Goal: Task Accomplishment & Management: Manage account settings

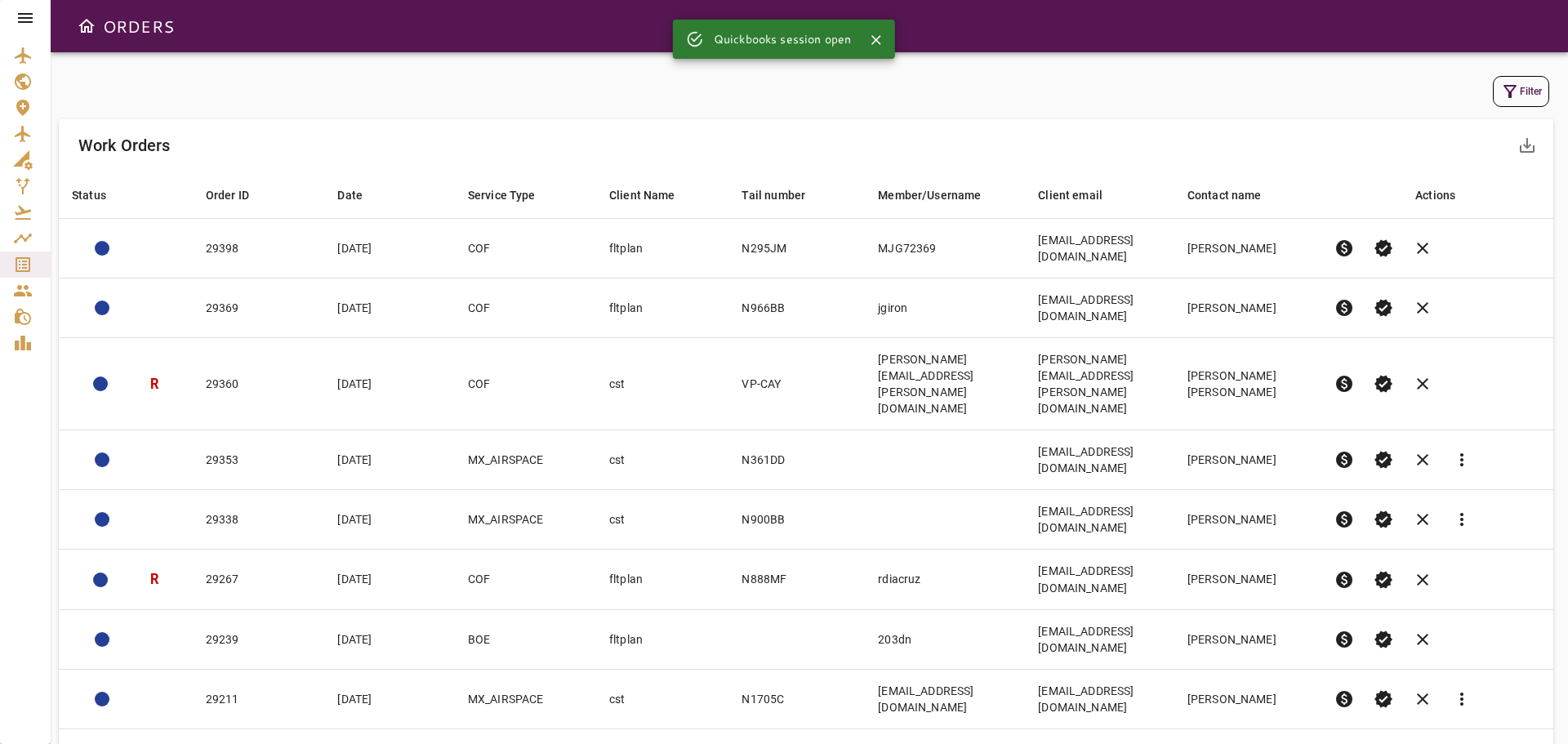
click at [1516, 90] on icon "button" at bounding box center [1510, 92] width 20 height 20
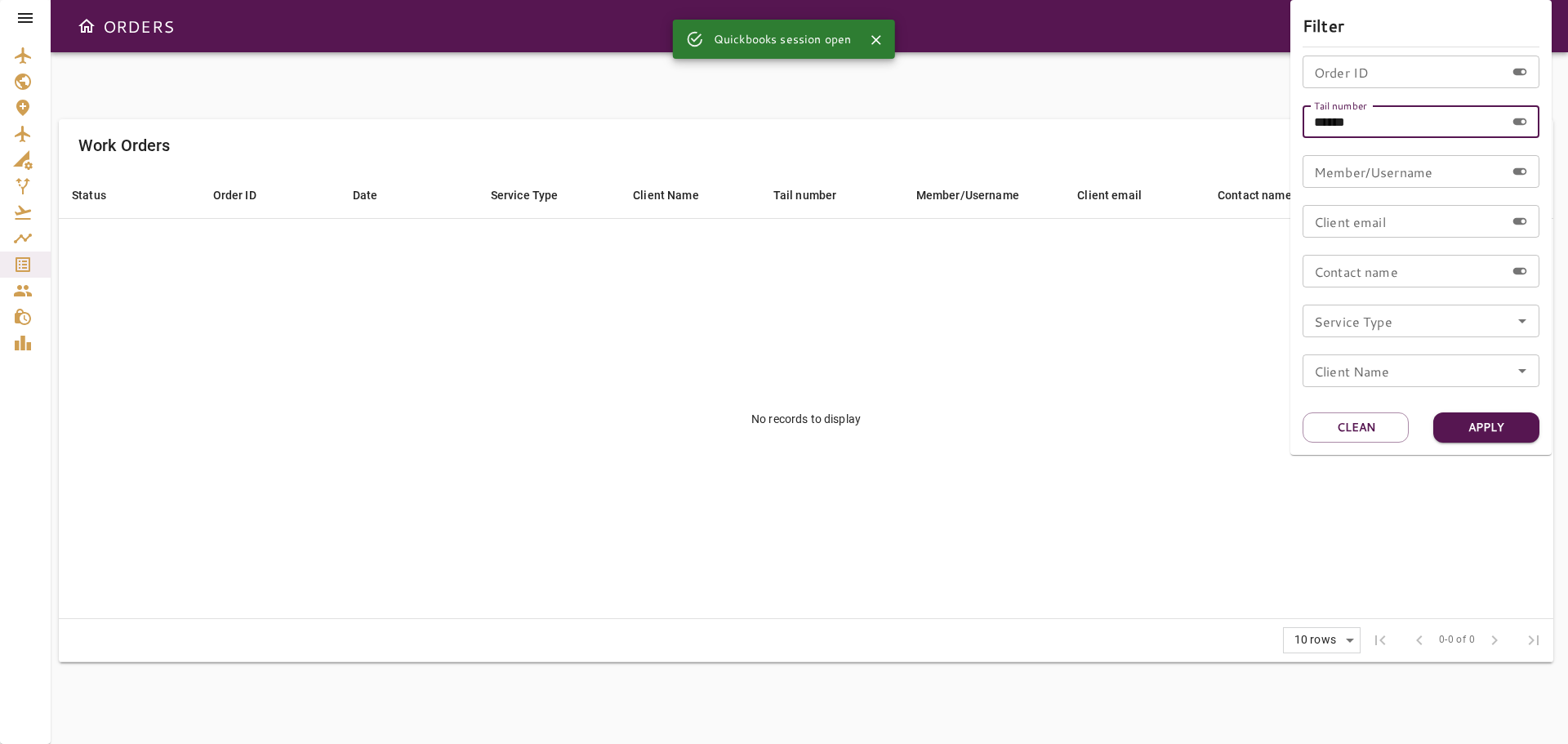
drag, startPoint x: 1358, startPoint y: 118, endPoint x: 1232, endPoint y: 122, distance: 126.1
click at [1232, 122] on div "Filter Order ID Order ID Tail number ****** Tail number Member/Username Member/…" at bounding box center [784, 372] width 1568 height 744
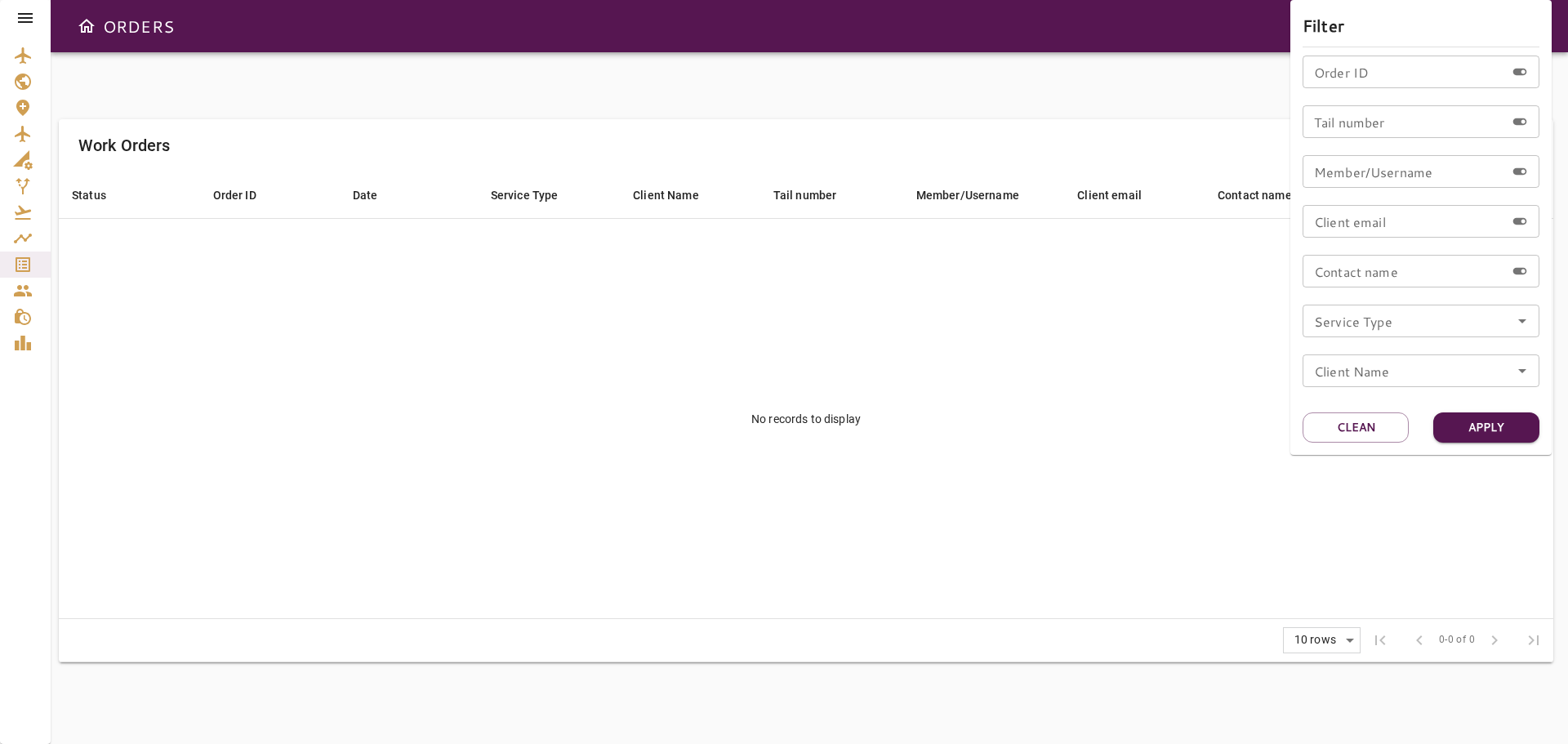
click at [23, 24] on div at bounding box center [784, 372] width 1568 height 744
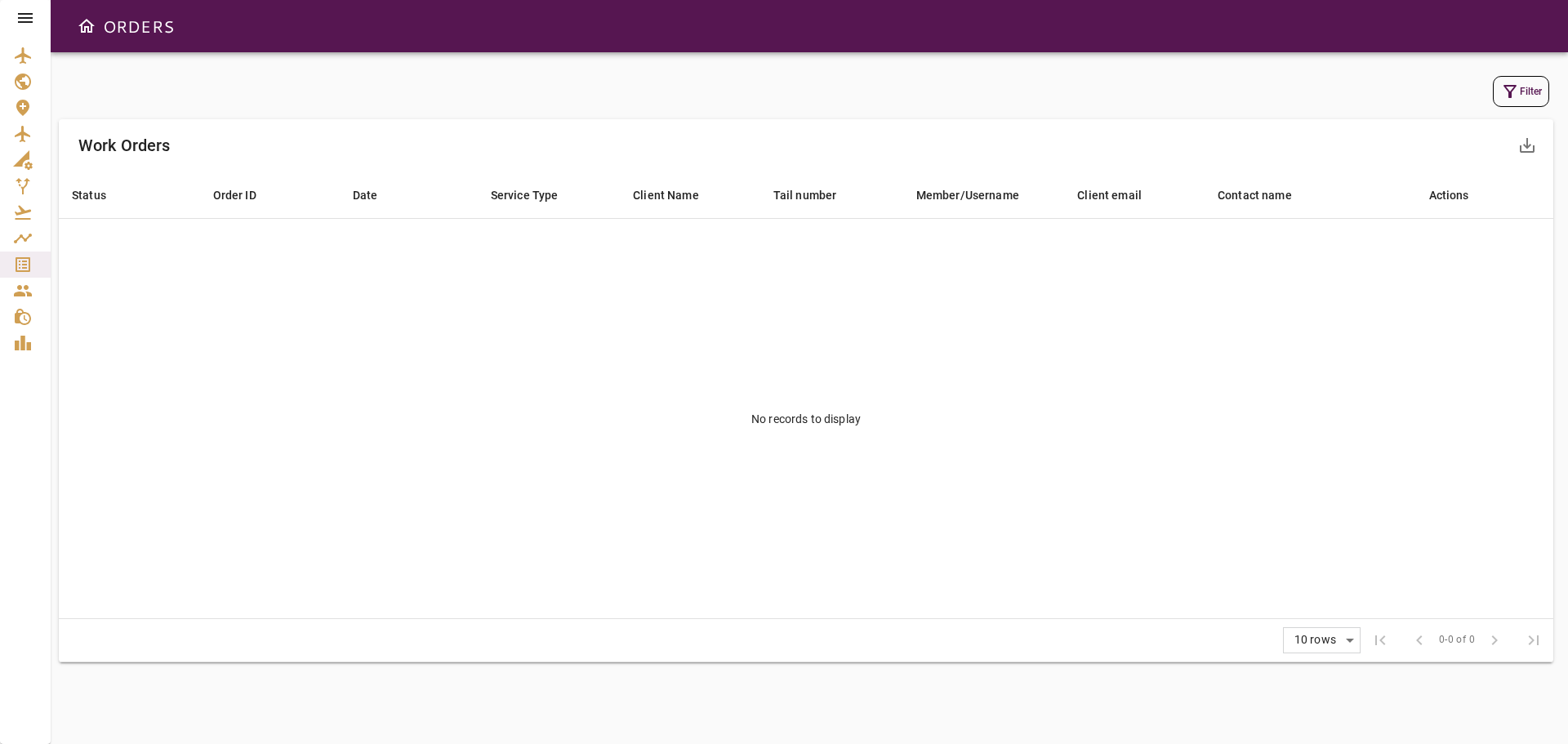
click at [24, 18] on icon at bounding box center [26, 18] width 15 height 10
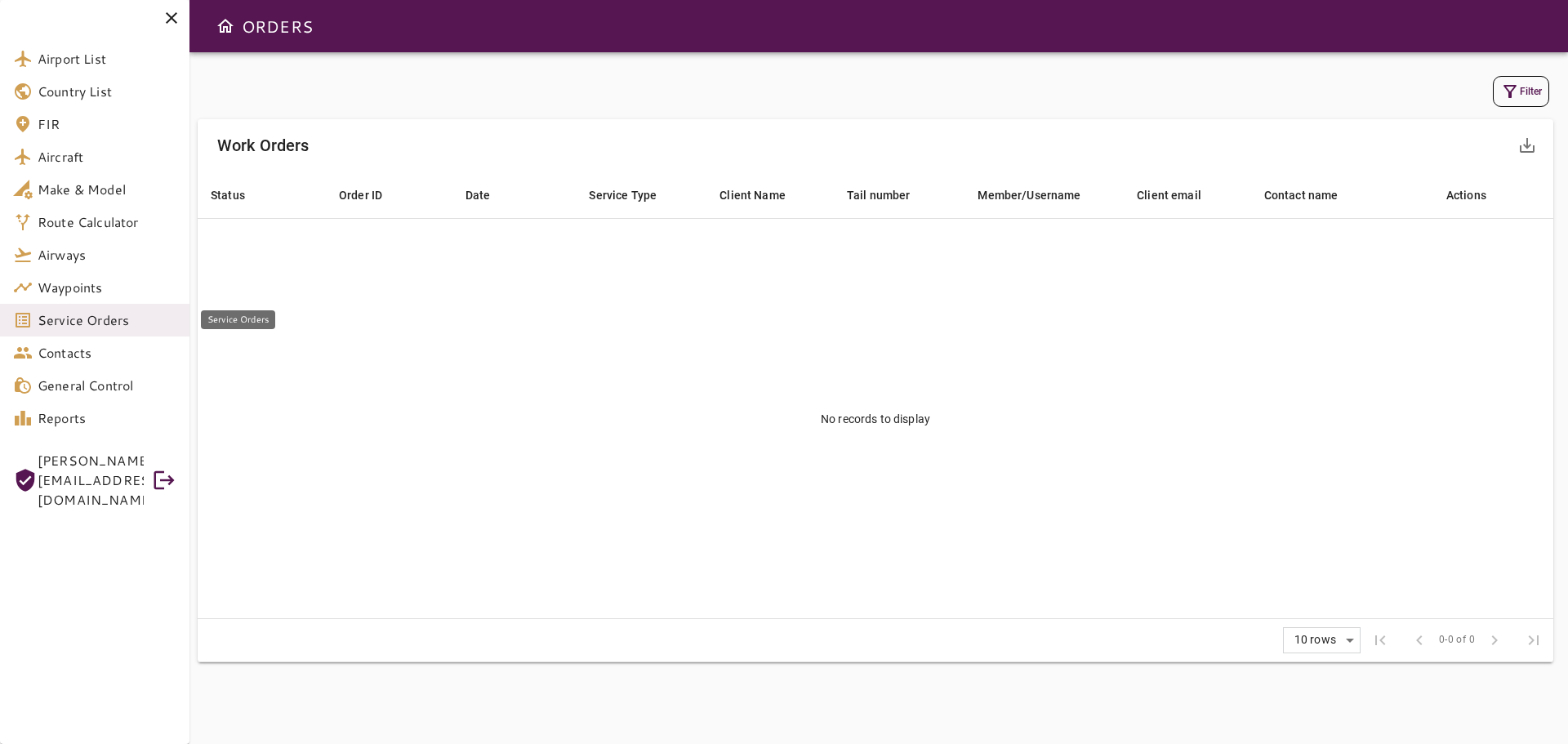
click at [79, 319] on span "Service Orders" at bounding box center [107, 320] width 138 height 20
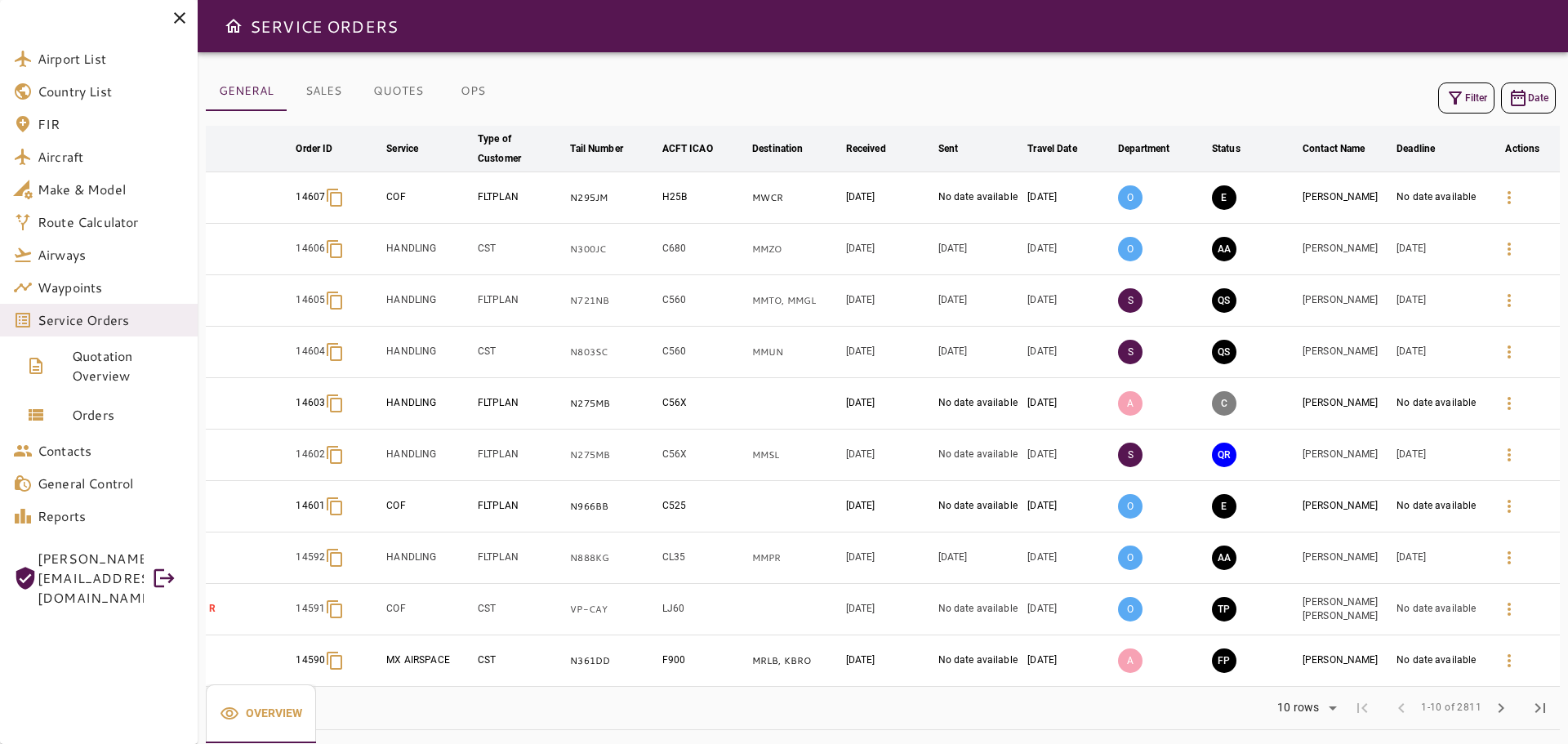
click at [1466, 101] on button "Filter" at bounding box center [1466, 98] width 57 height 31
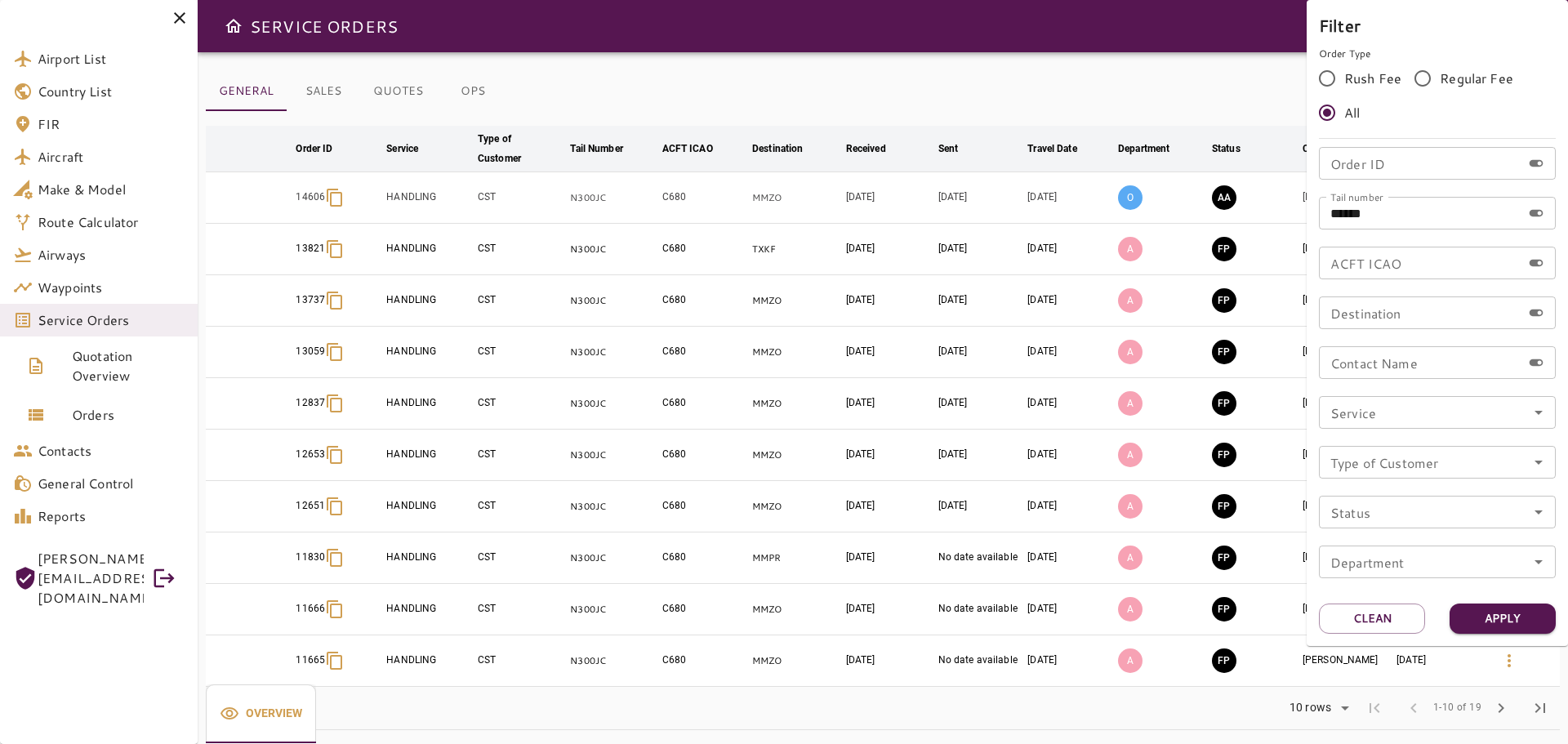
click at [1226, 720] on div at bounding box center [784, 372] width 1568 height 744
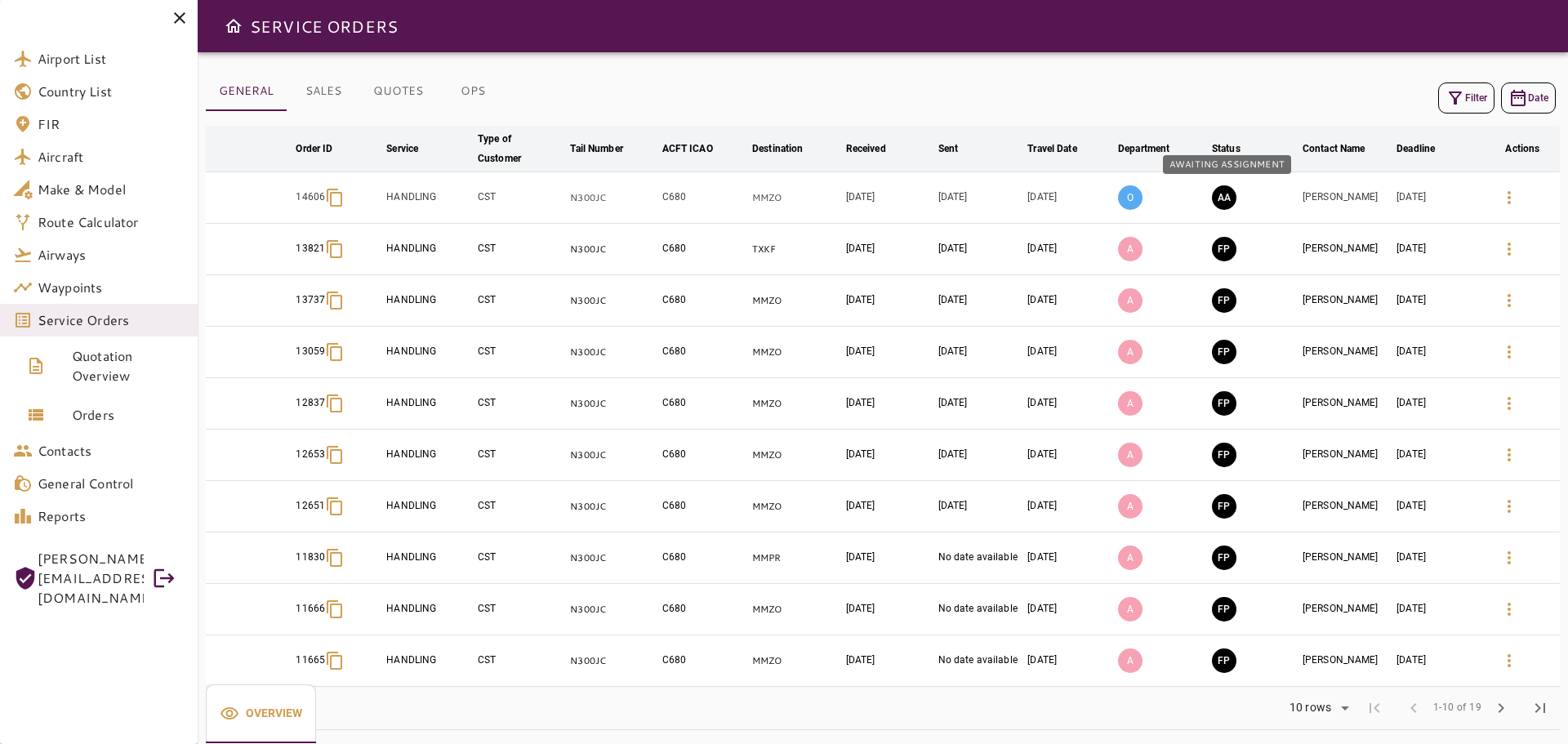
click at [1230, 193] on button "AA" at bounding box center [1224, 197] width 24 height 24
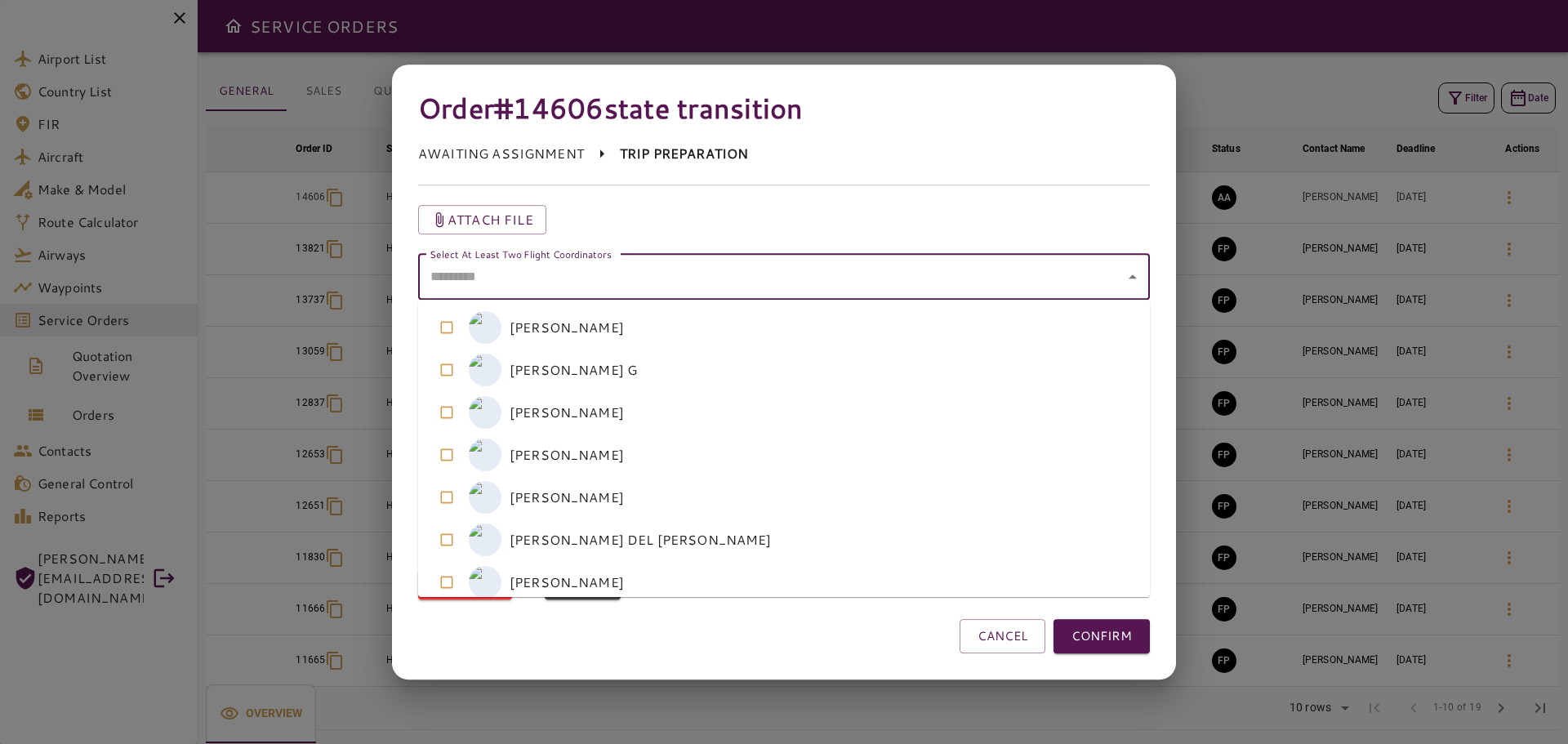
click at [657, 285] on coordinators "Select At Least Two Flight Coordinators" at bounding box center [771, 276] width 692 height 31
click at [560, 451] on coordinators-option-3 "M MARISELA GONZALEZ" at bounding box center [783, 455] width 731 height 43
click at [521, 413] on coordinators-option-2 "M MICHELLE RAMOS" at bounding box center [783, 412] width 731 height 43
click at [1106, 634] on button "CONFIRM" at bounding box center [1102, 636] width 97 height 34
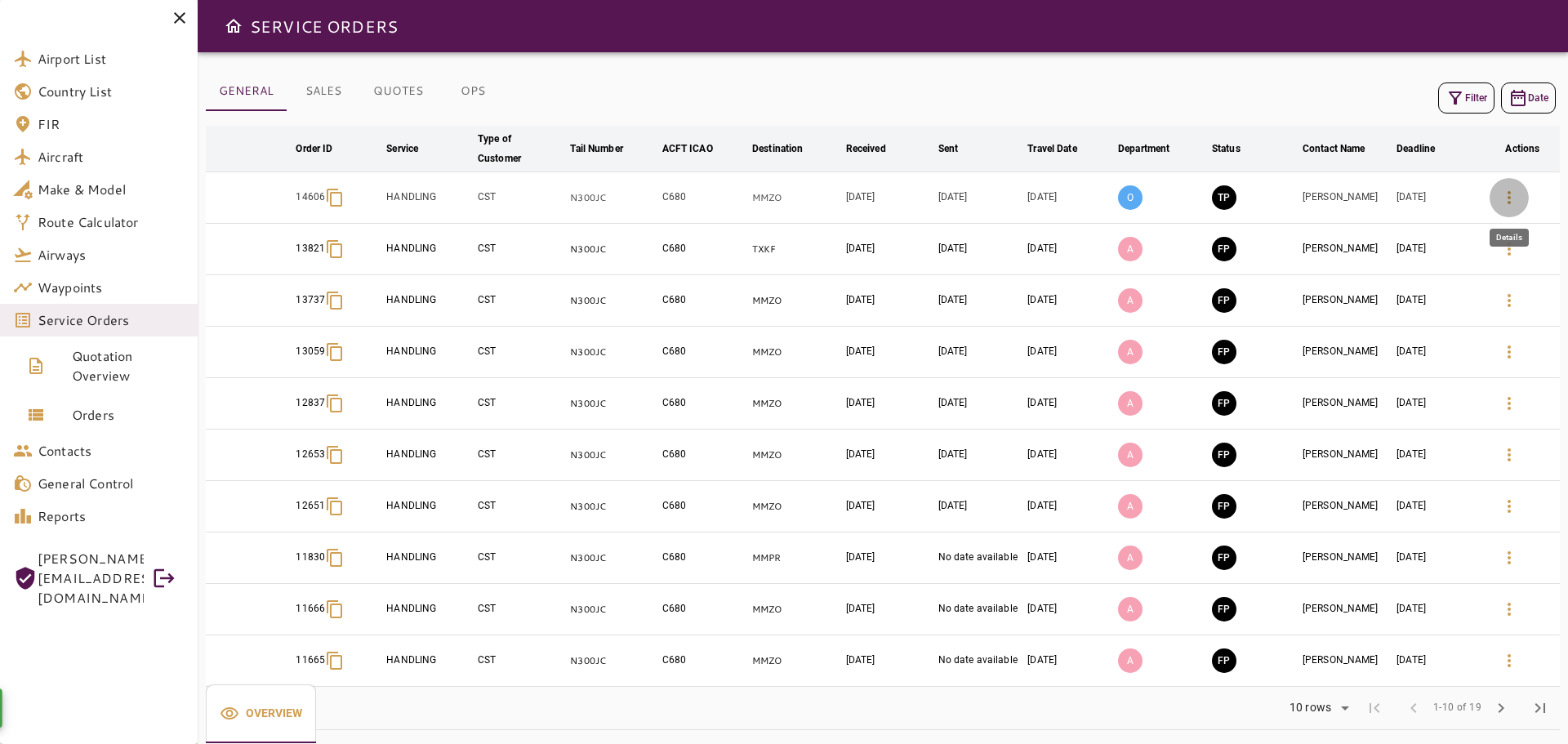
click at [1502, 199] on icon "button" at bounding box center [1510, 198] width 20 height 20
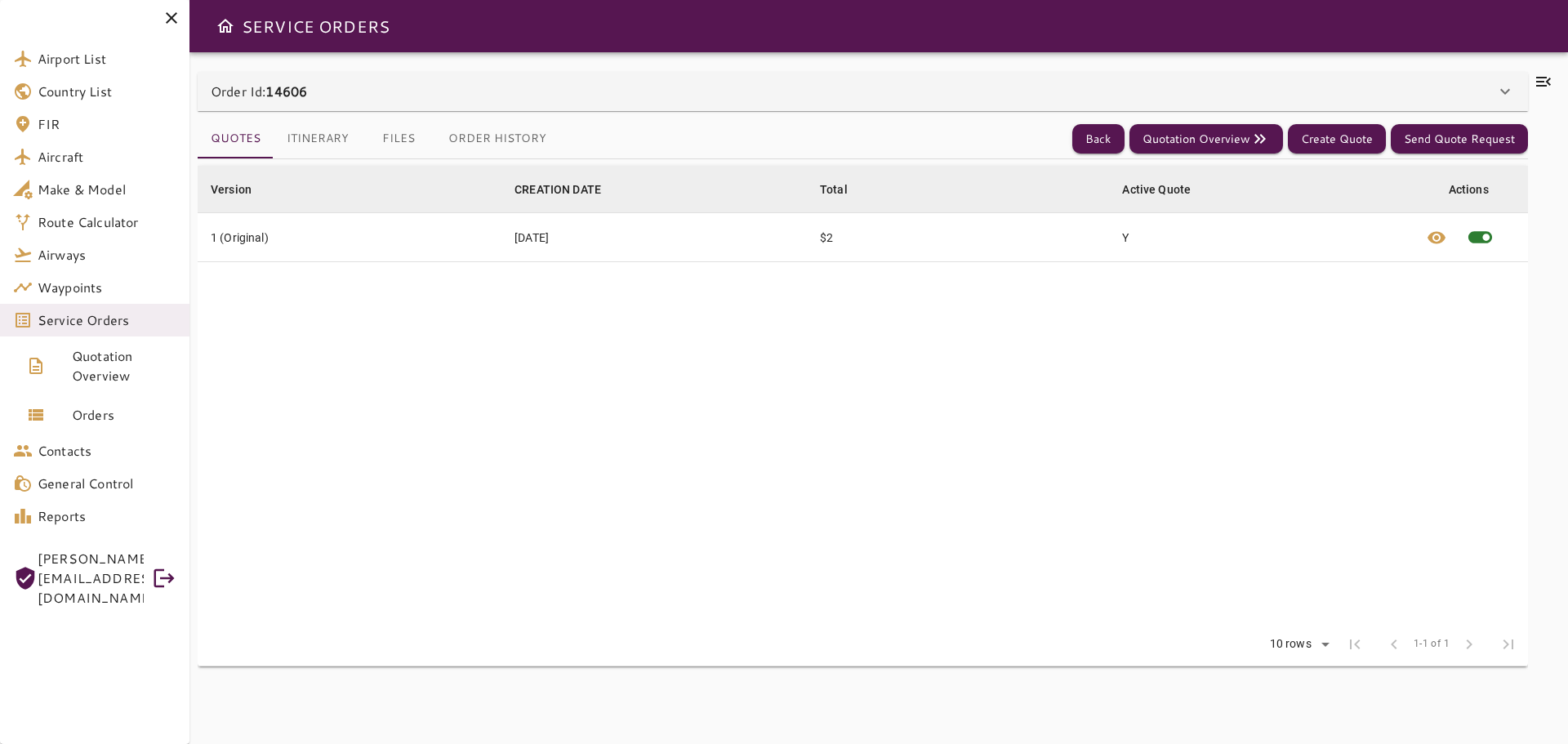
click at [403, 135] on button "Files" at bounding box center [399, 138] width 73 height 39
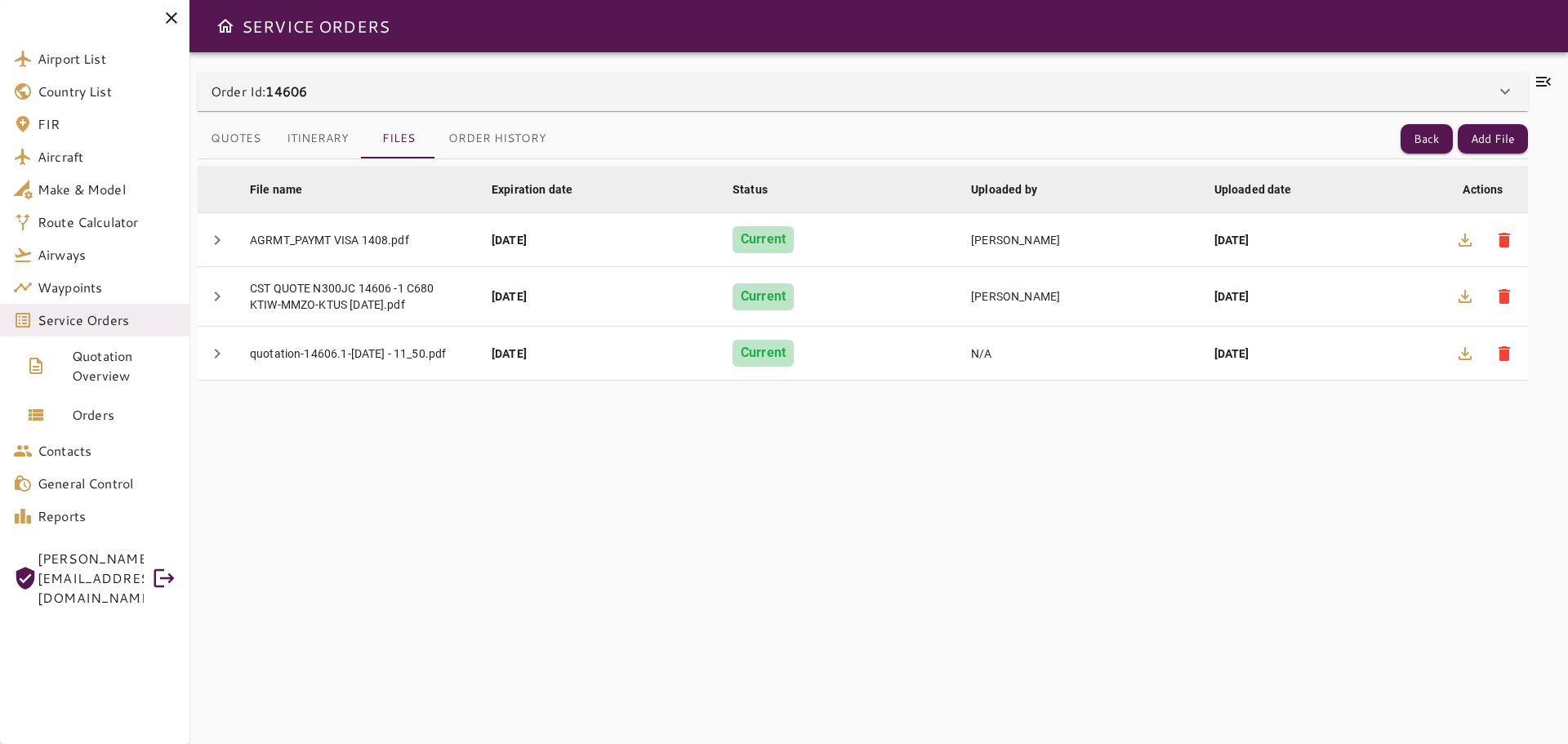
click at [1540, 76] on icon at bounding box center [1544, 82] width 20 height 20
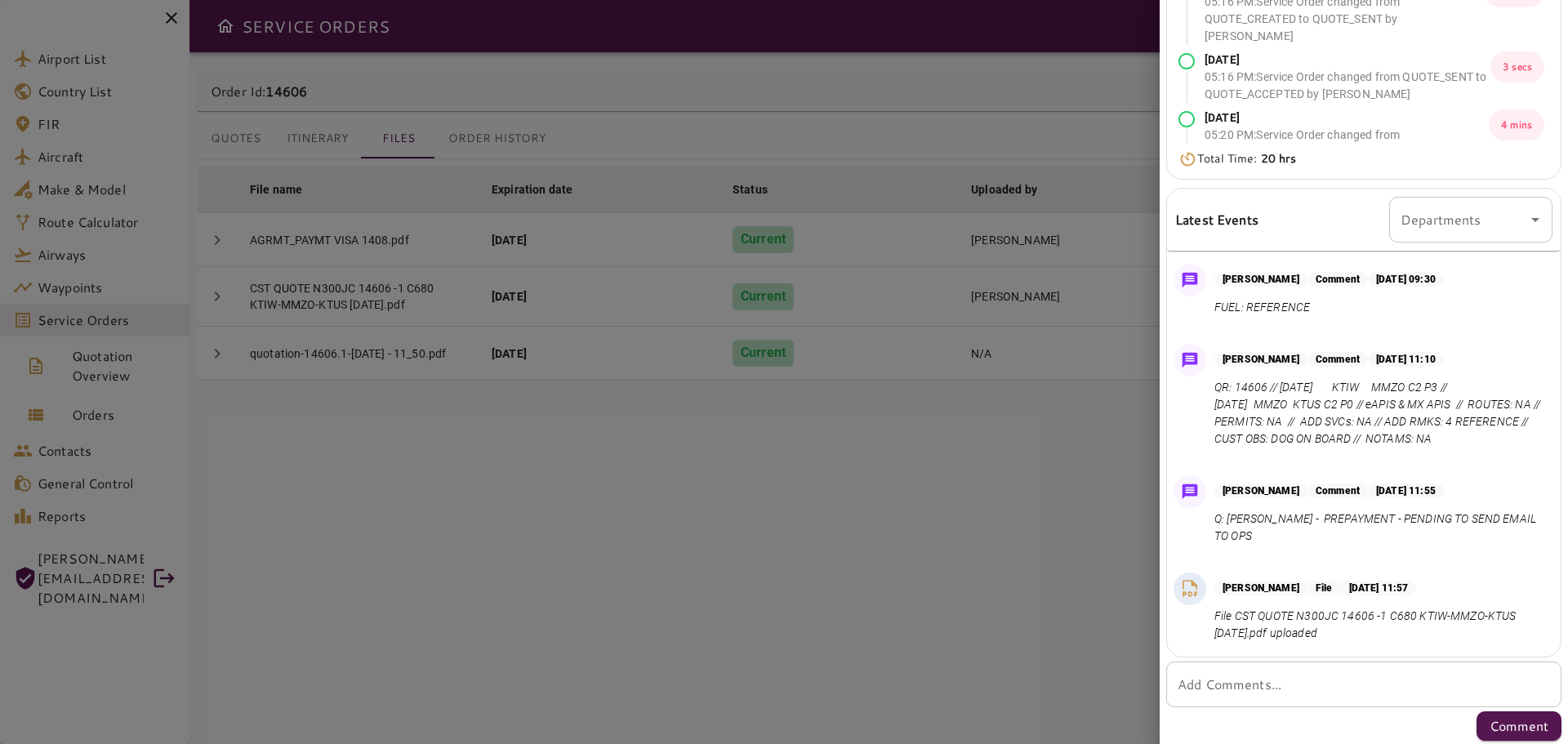
scroll to position [302, 0]
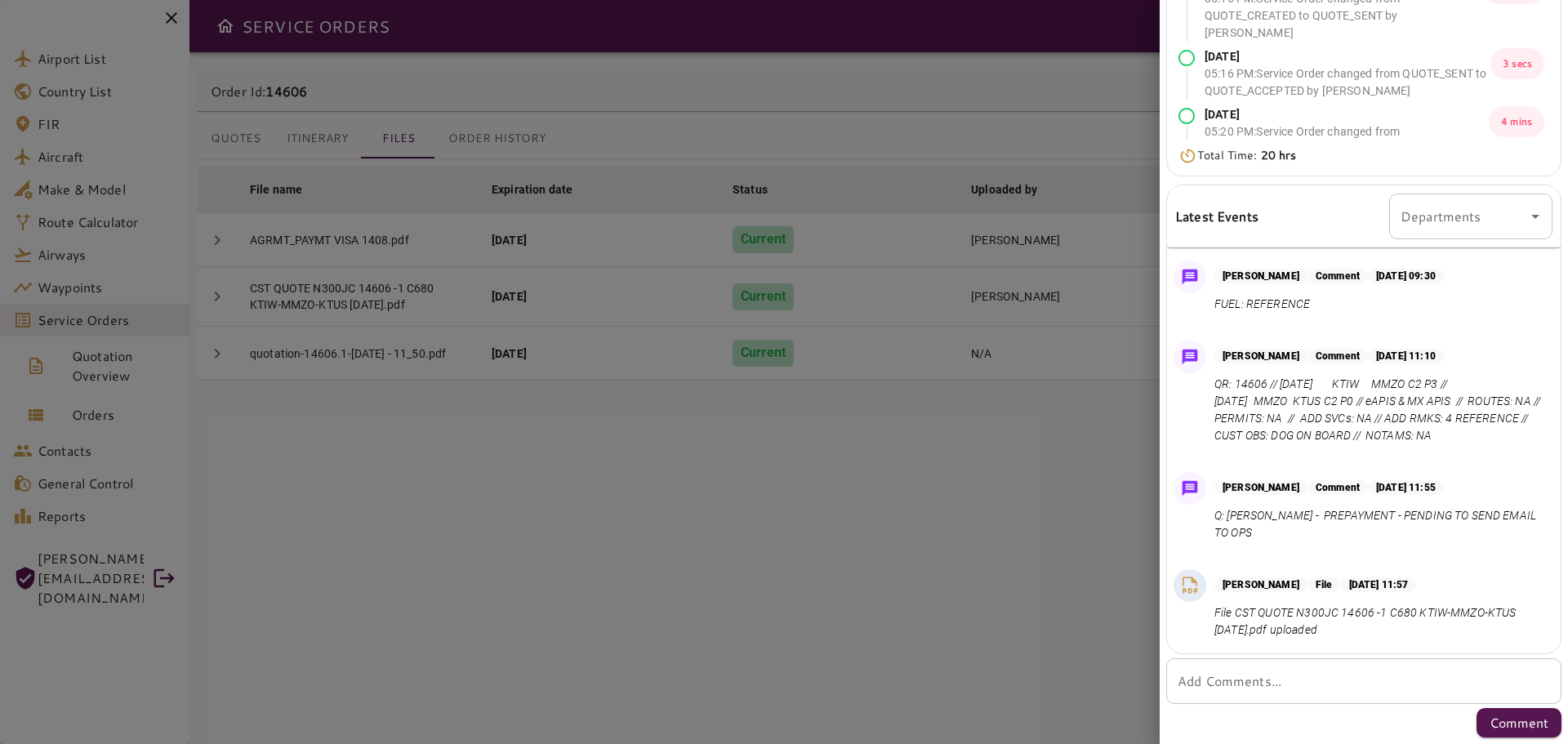
click at [806, 590] on div at bounding box center [784, 372] width 1568 height 744
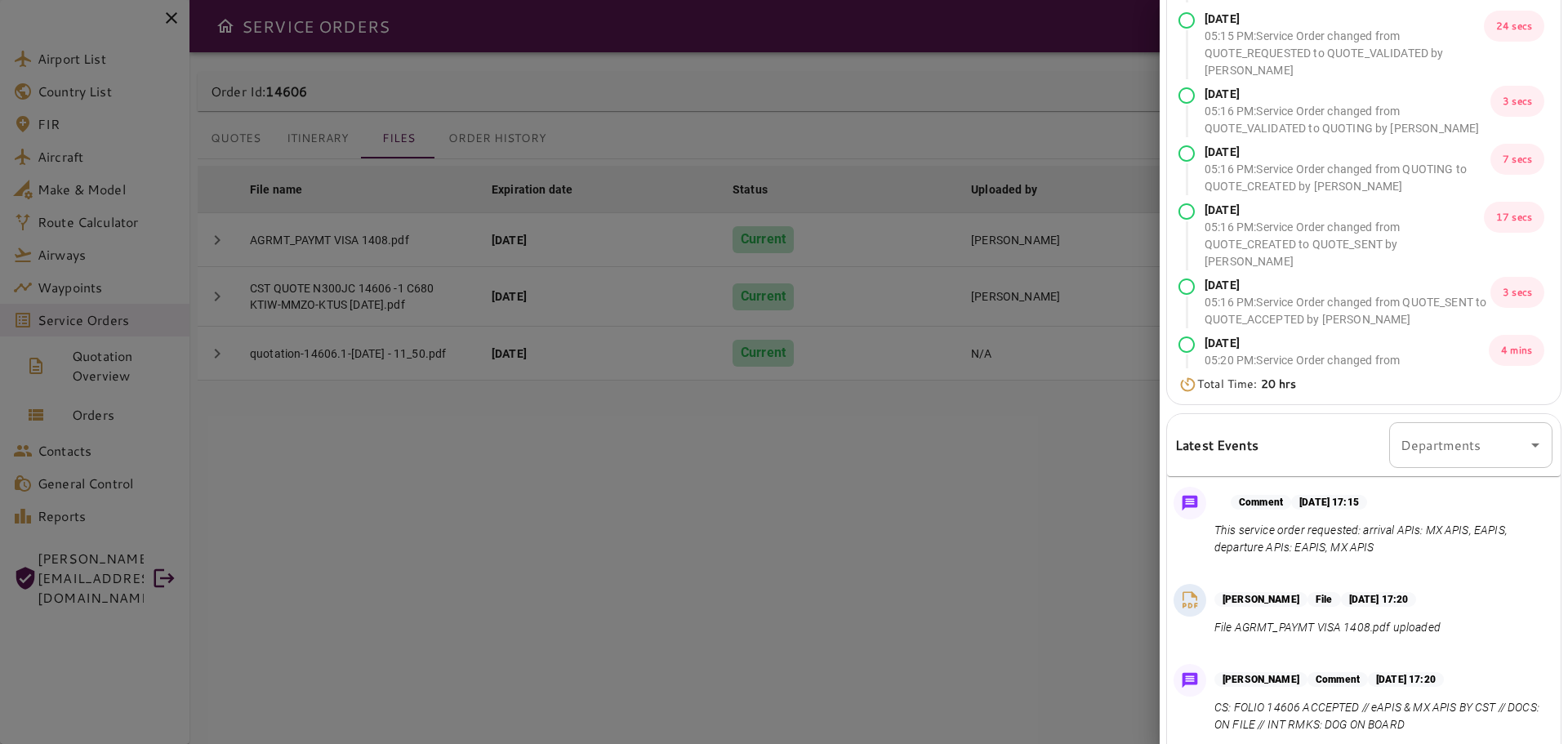
scroll to position [0, 0]
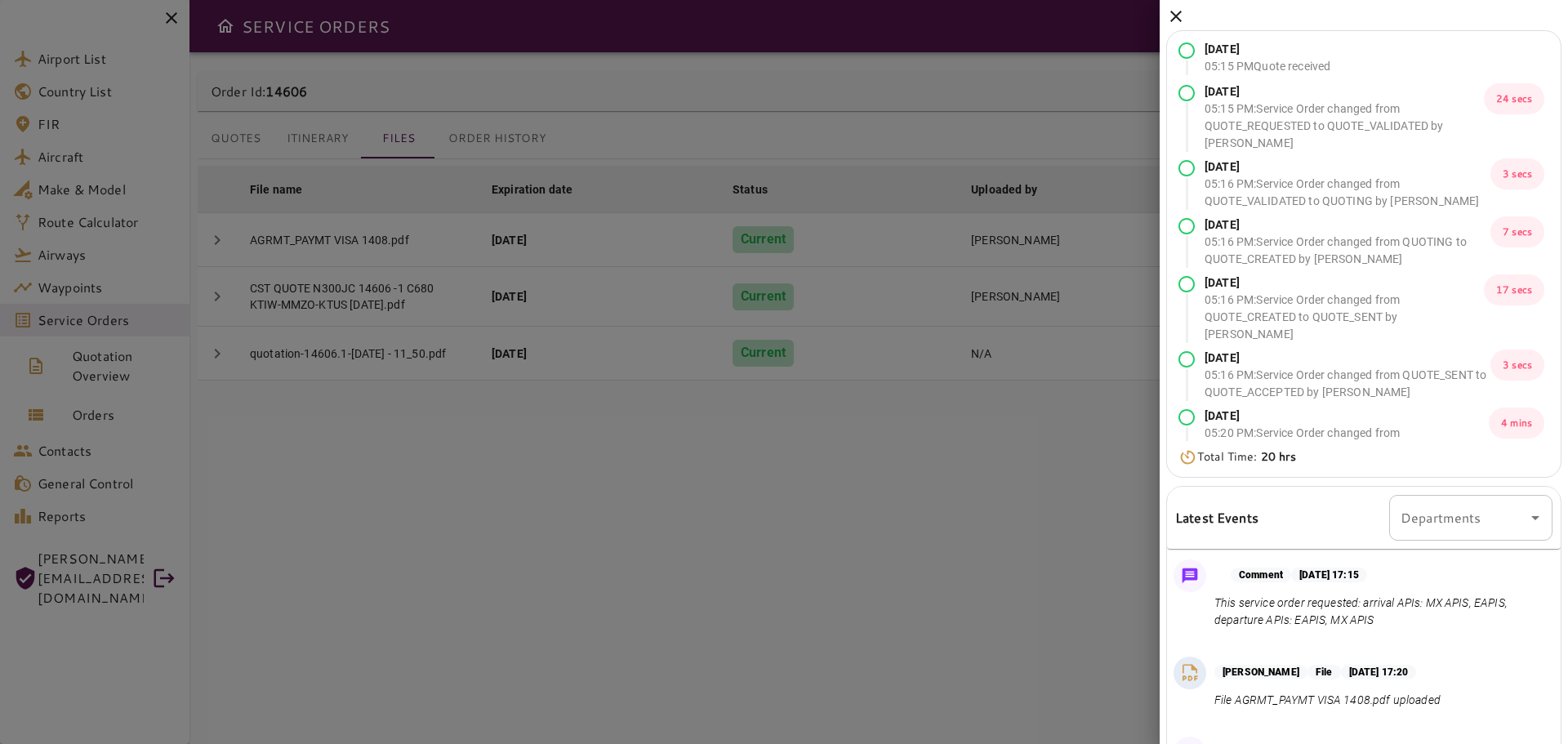
click at [1178, 18] on icon at bounding box center [1176, 17] width 12 height 12
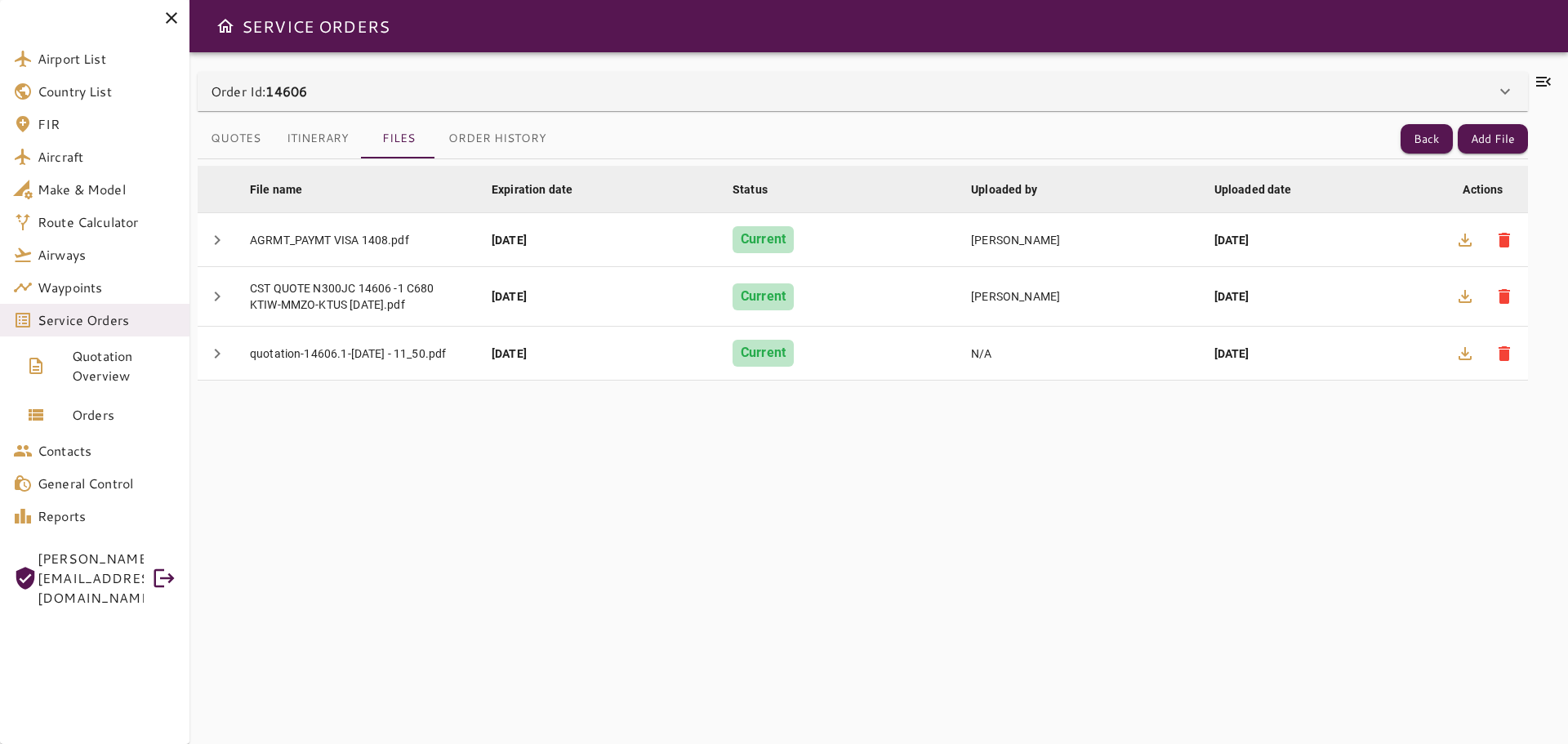
click at [1007, 521] on div "File name arrow_downward Expiration date arrow_downward Status arrow_downward U…" at bounding box center [862, 442] width 1330 height 566
click at [1430, 138] on button "Back" at bounding box center [1426, 139] width 53 height 30
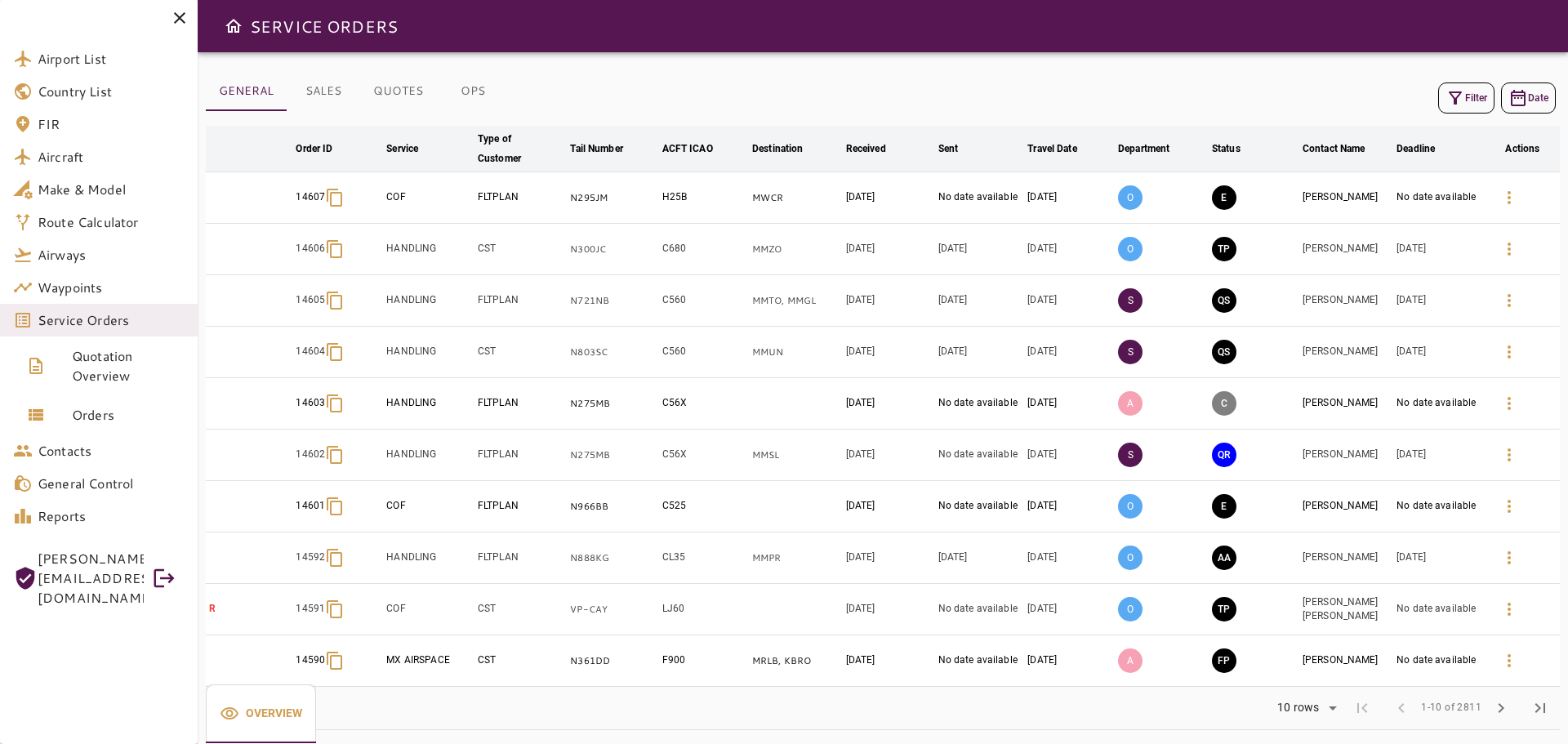
click at [1460, 105] on icon "button" at bounding box center [1455, 98] width 20 height 20
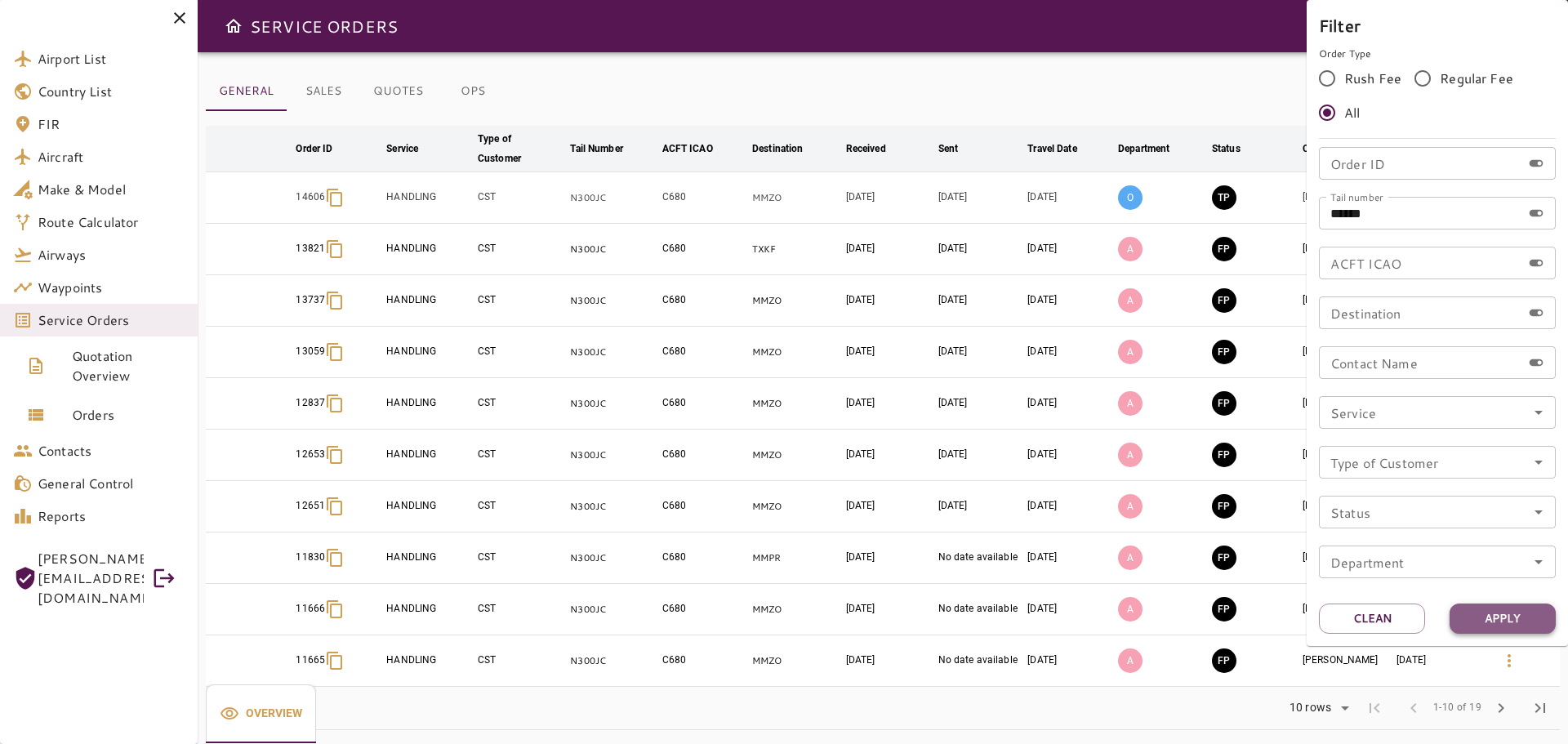
click at [1515, 616] on button "Apply" at bounding box center [1502, 619] width 106 height 30
click at [1035, 69] on div at bounding box center [784, 372] width 1568 height 744
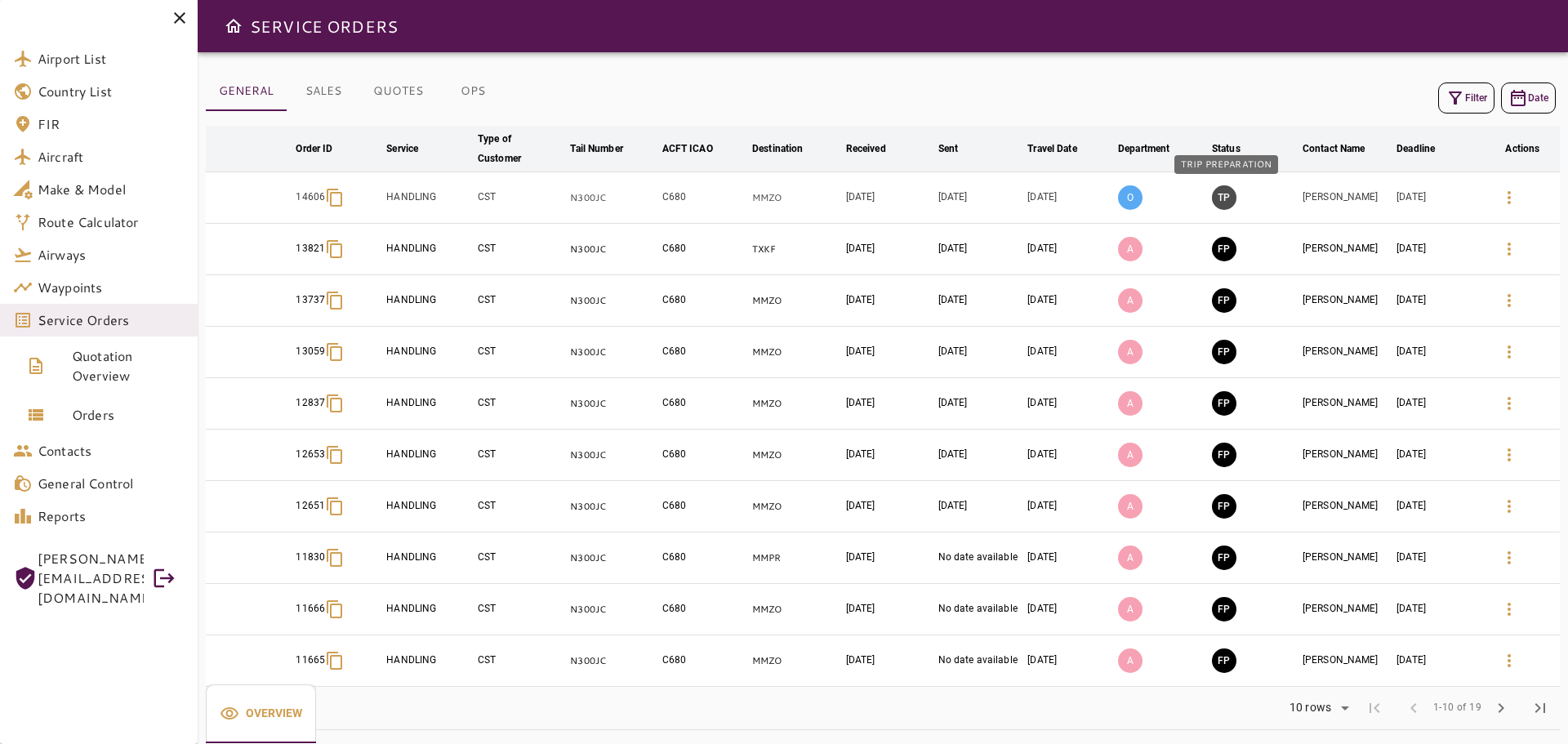
click at [1227, 202] on button "TP" at bounding box center [1224, 197] width 24 height 24
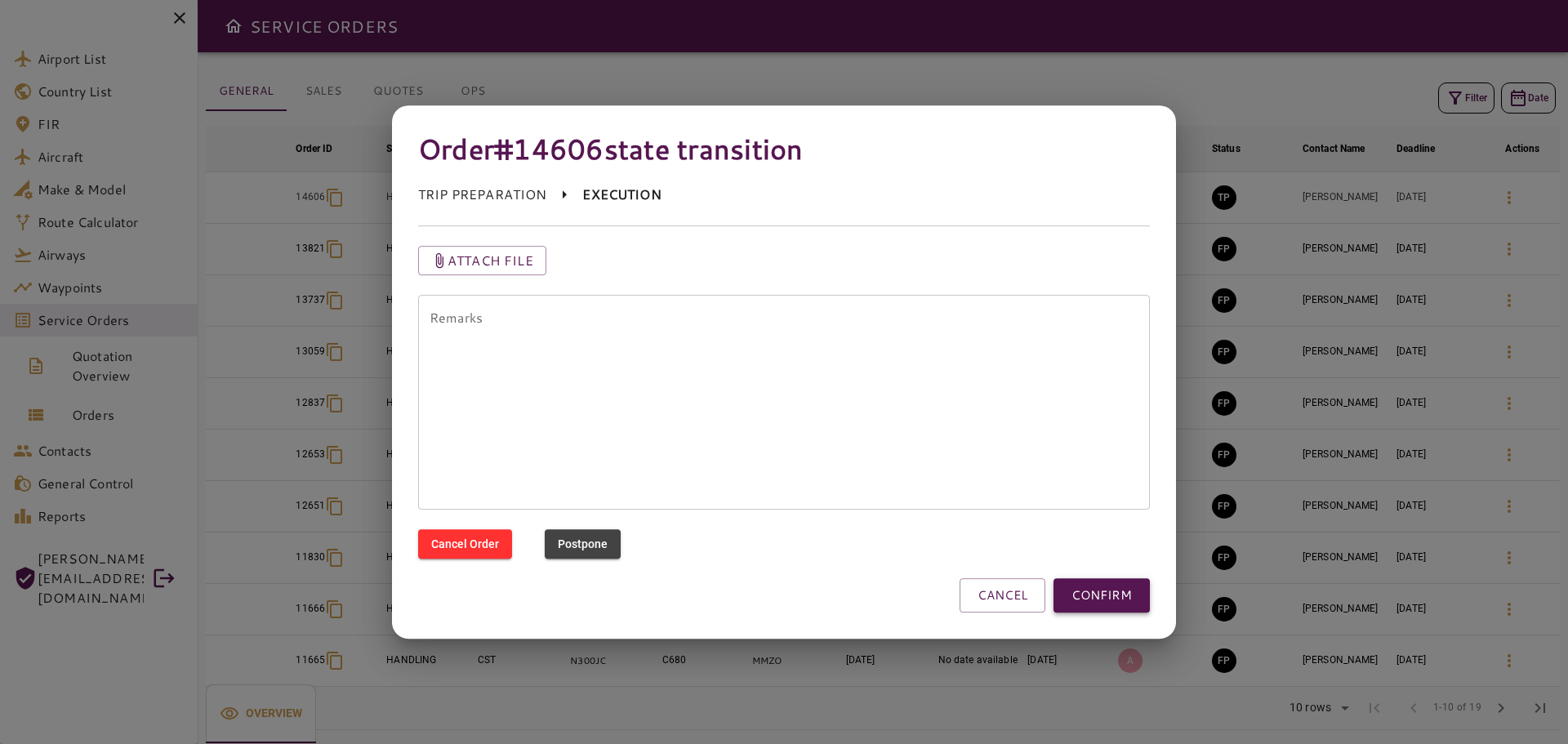
click at [1098, 600] on button "CONFIRM" at bounding box center [1102, 595] width 97 height 34
